Goal: Check status: Check status

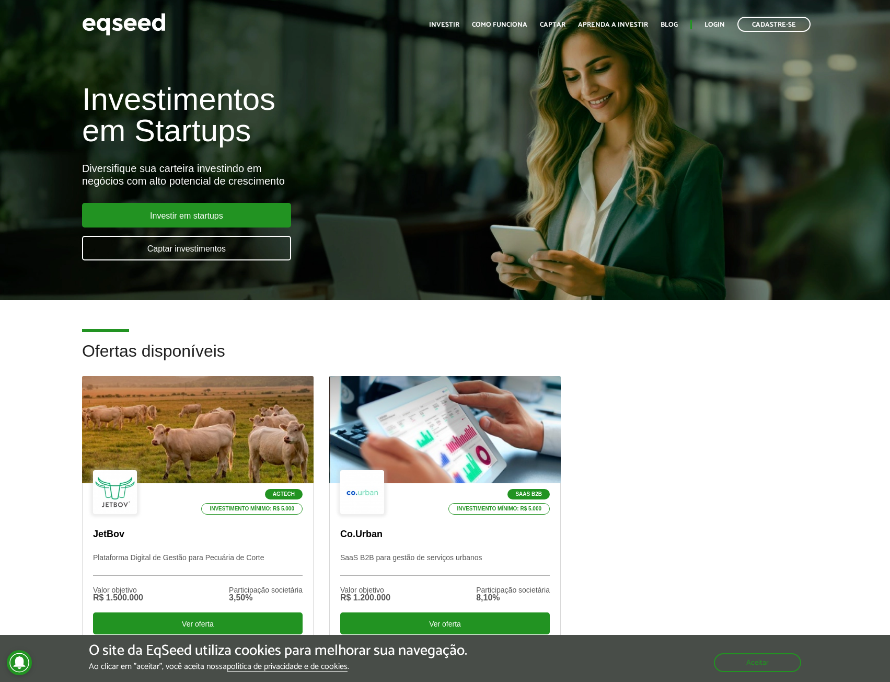
click at [721, 19] on ul "Início Investir Como funciona Captar Aprenda a investir Blog Login Cadastre-se" at bounding box center [620, 24] width 392 height 15
click at [716, 21] on link "Login" at bounding box center [715, 24] width 20 height 7
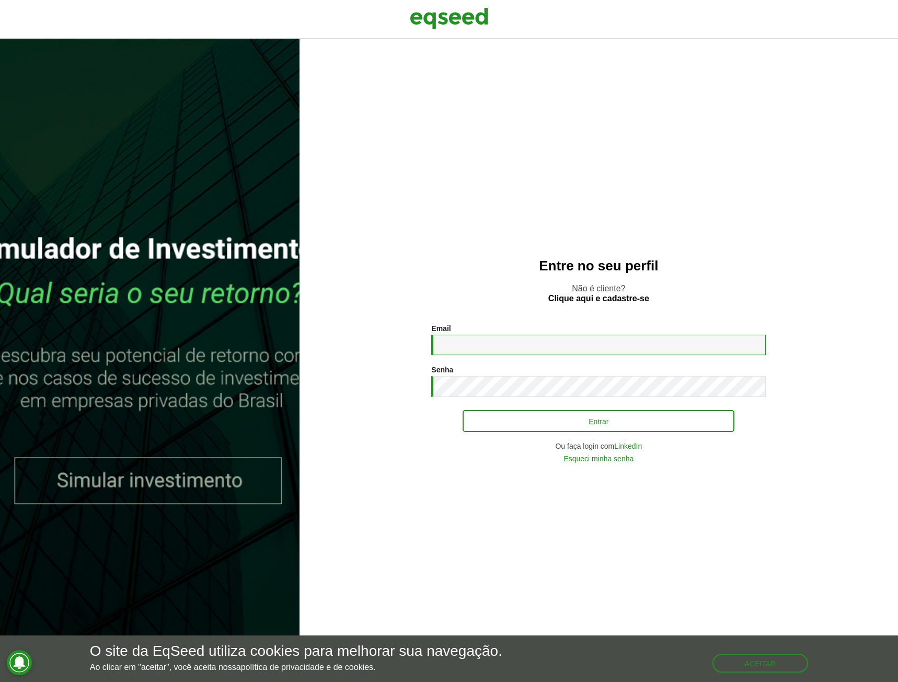
type input "**********"
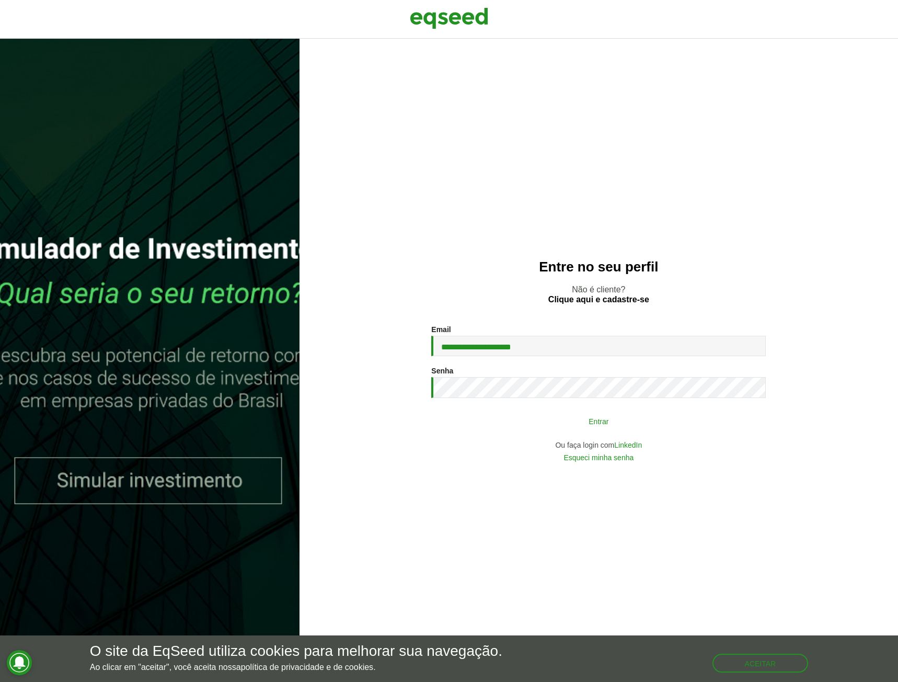
click at [514, 422] on button "Entrar" at bounding box center [599, 421] width 272 height 20
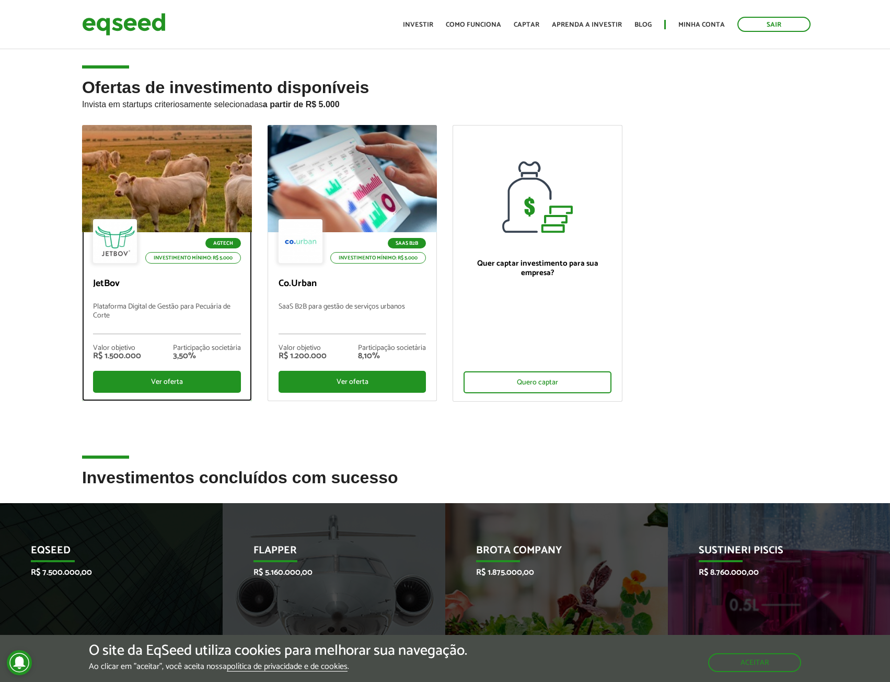
click at [155, 305] on p "Plataforma Digital de Gestão para Pecuária de Corte" at bounding box center [167, 318] width 148 height 31
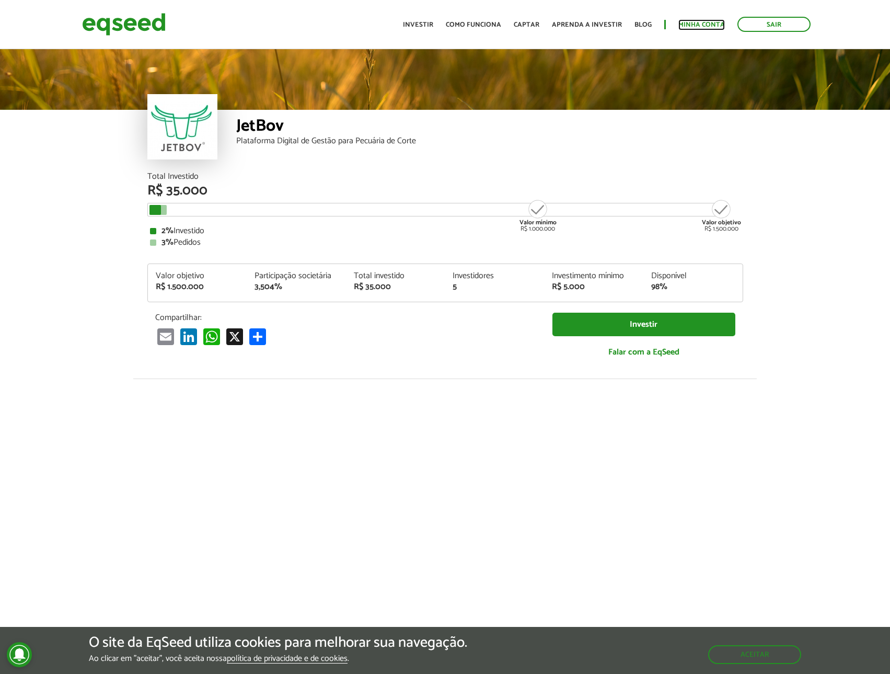
click at [691, 24] on link "Minha conta" at bounding box center [702, 24] width 47 height 7
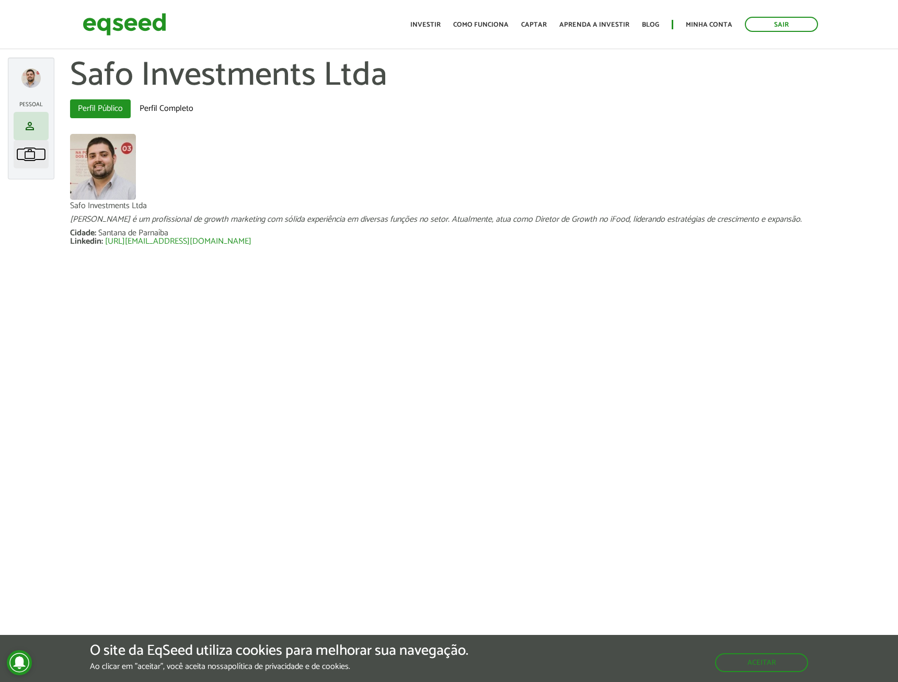
click at [22, 157] on link "work Meu portfólio" at bounding box center [31, 154] width 30 height 13
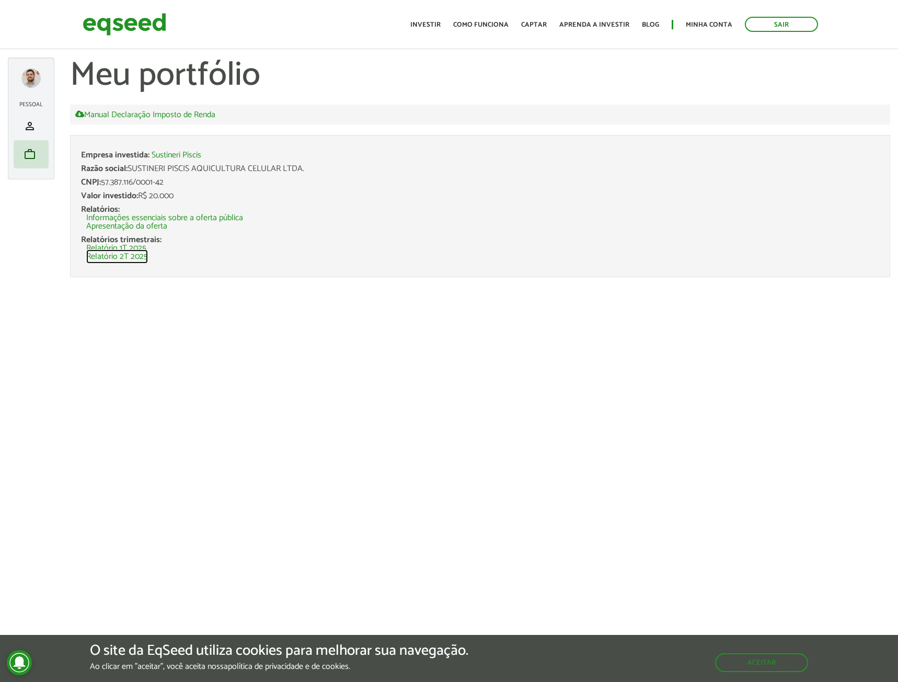
click at [131, 254] on link "Relatório 2T 2025" at bounding box center [117, 257] width 62 height 8
click at [130, 247] on link "Relatório 1T 2025" at bounding box center [116, 248] width 60 height 8
